Goal: Subscribe to service/newsletter

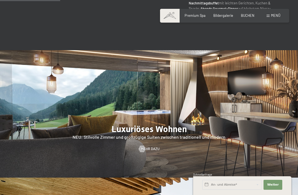
scroll to position [434, 0]
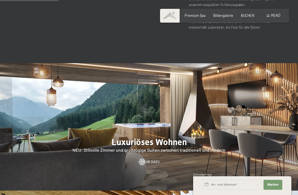
click at [119, 143] on div at bounding box center [149, 127] width 298 height 128
click at [142, 163] on div at bounding box center [142, 162] width 4 height 7
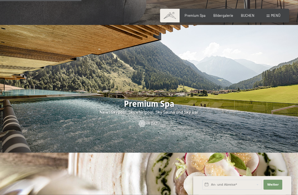
scroll to position [600, 0]
click at [150, 126] on span "Mehr dazu" at bounding box center [150, 123] width 19 height 5
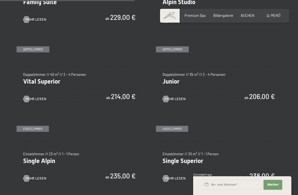
scroll to position [573, 0]
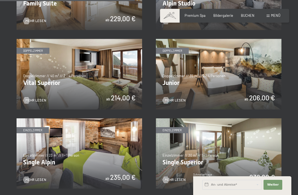
click at [173, 102] on img at bounding box center [219, 74] width 126 height 71
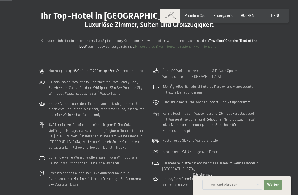
scroll to position [50, 0]
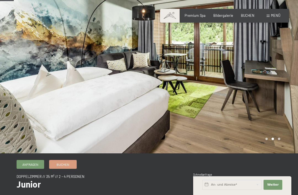
scroll to position [19, 0]
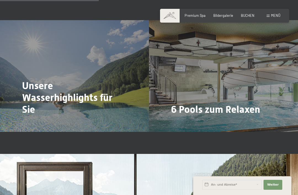
scroll to position [1023, 0]
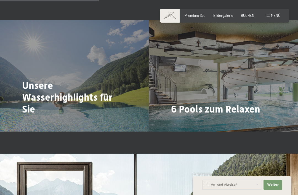
click at [37, 122] on span "Mehr dazu" at bounding box center [33, 124] width 19 height 5
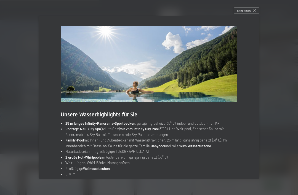
click at [246, 13] on span "schließen" at bounding box center [244, 10] width 14 height 5
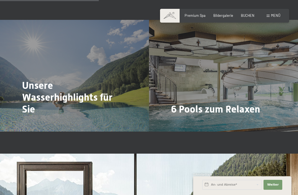
click at [180, 103] on div "6 Pools zum Relaxen Mehr dazu" at bounding box center [223, 76] width 149 height 112
click at [178, 122] on span "Mehr dazu" at bounding box center [182, 124] width 19 height 5
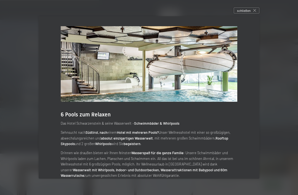
click at [256, 12] on div "schließen" at bounding box center [247, 10] width 26 height 6
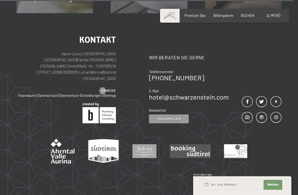
scroll to position [2632, 0]
click at [166, 121] on span "Hier anmelden" at bounding box center [169, 118] width 24 height 5
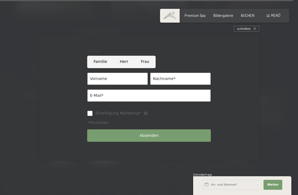
click at [142, 68] on input "Frau" at bounding box center [145, 62] width 21 height 12
radio input "true"
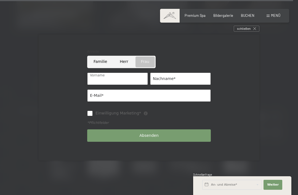
click at [95, 85] on input "Vorname" at bounding box center [117, 79] width 61 height 12
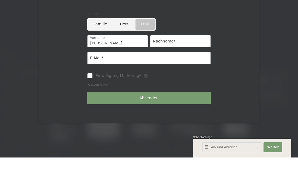
type input "Andrea"
click at [159, 73] on input "Nachname*" at bounding box center [180, 79] width 61 height 12
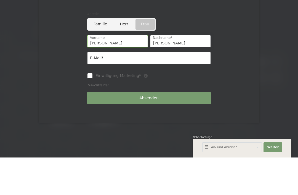
type input "Hocker"
click at [96, 89] on input "E-Mail*" at bounding box center [149, 95] width 124 height 12
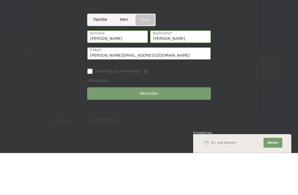
type input "a.hocker@gmx.de"
click at [91, 111] on input "Einwilligung Marketing*" at bounding box center [90, 114] width 6 height 6
checkbox input "true"
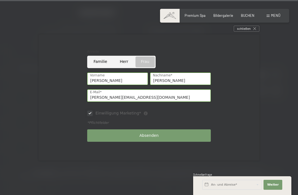
scroll to position [2677, 0]
click at [106, 142] on button "Absenden" at bounding box center [149, 136] width 124 height 12
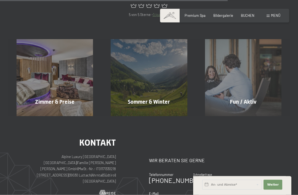
scroll to position [306, 0]
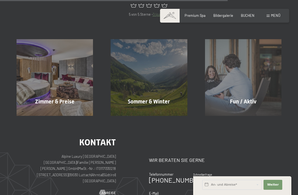
click at [240, 111] on span "Mehr erfahren" at bounding box center [244, 113] width 27 height 5
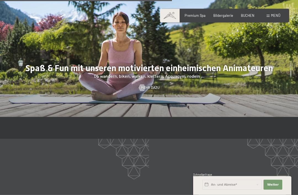
scroll to position [660, 0]
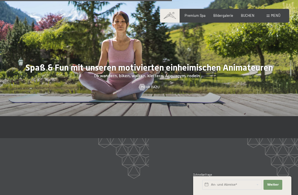
click at [153, 85] on span "Mehr dazu" at bounding box center [150, 87] width 19 height 5
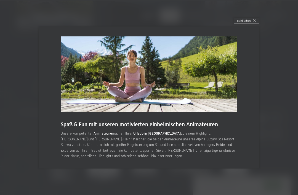
scroll to position [1167, 0]
click at [254, 24] on div "schließen" at bounding box center [247, 21] width 26 height 6
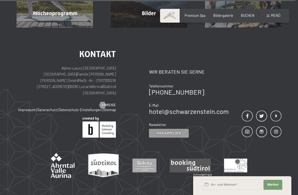
scroll to position [1167, 0]
